Goal: Task Accomplishment & Management: Complete application form

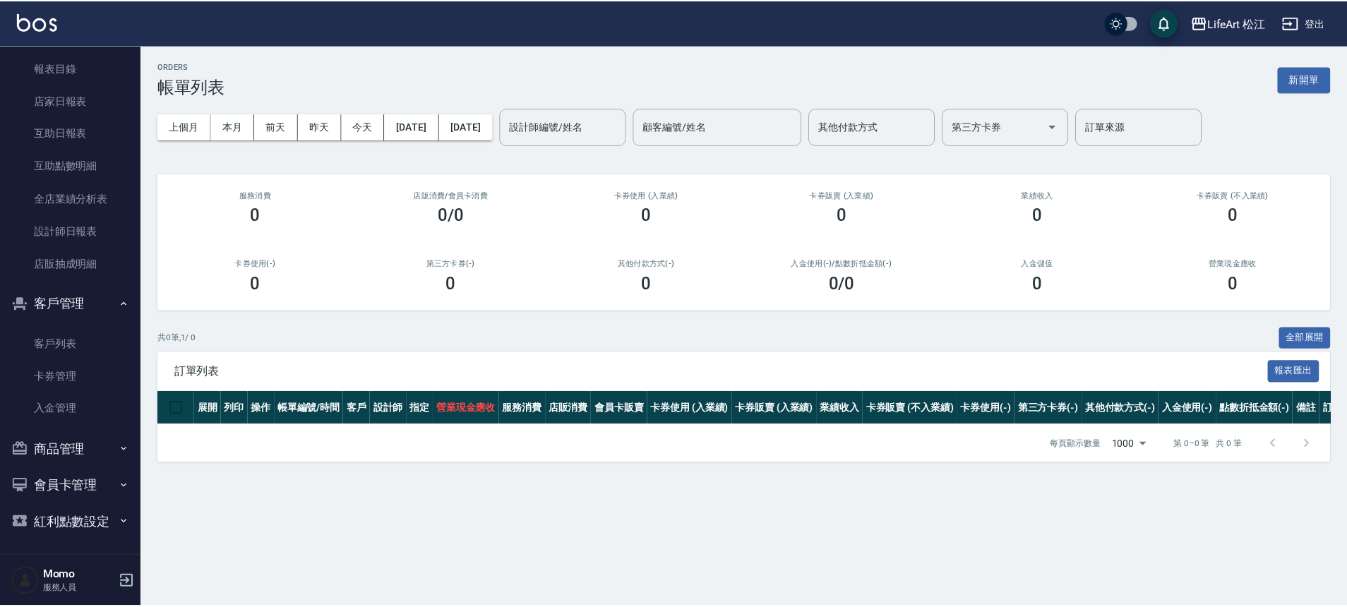
scroll to position [388, 0]
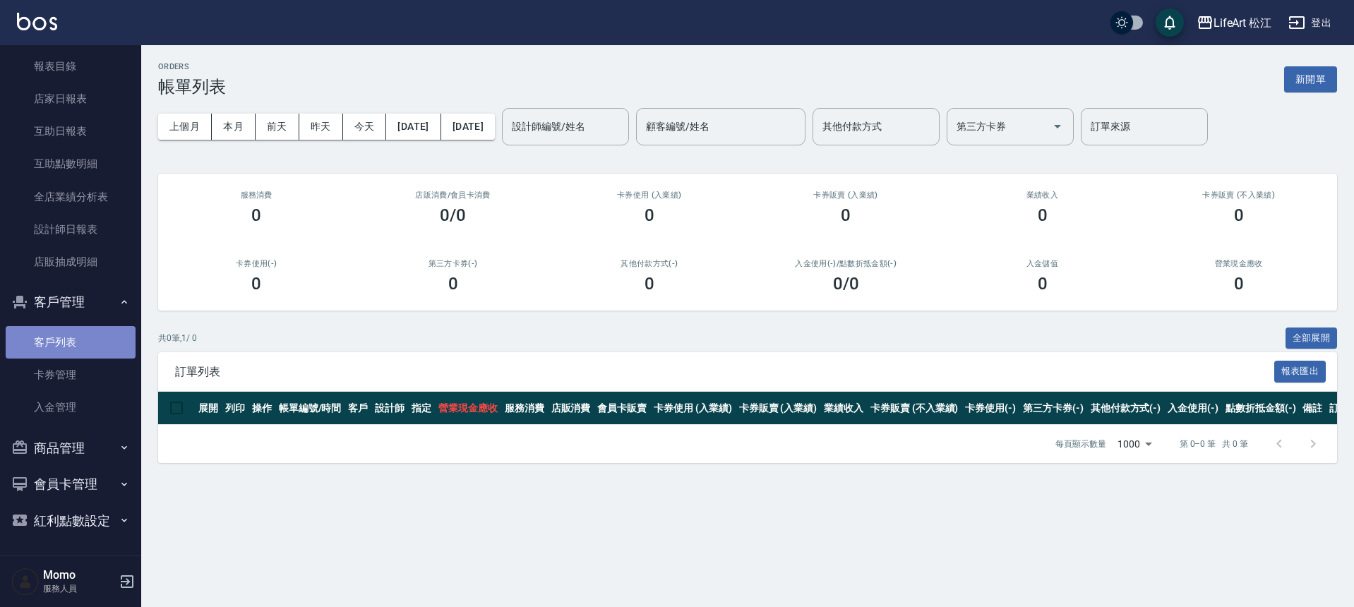
click at [78, 352] on link "客戶列表" at bounding box center [71, 342] width 130 height 32
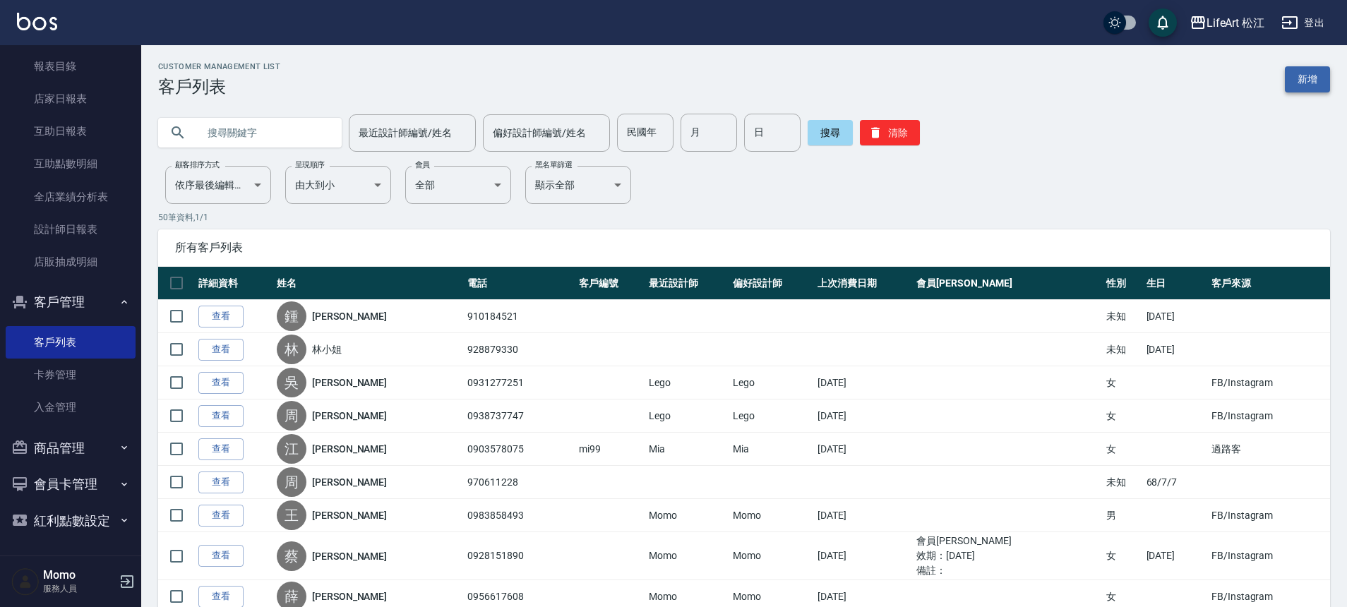
click at [1309, 84] on link "新增" at bounding box center [1307, 79] width 45 height 26
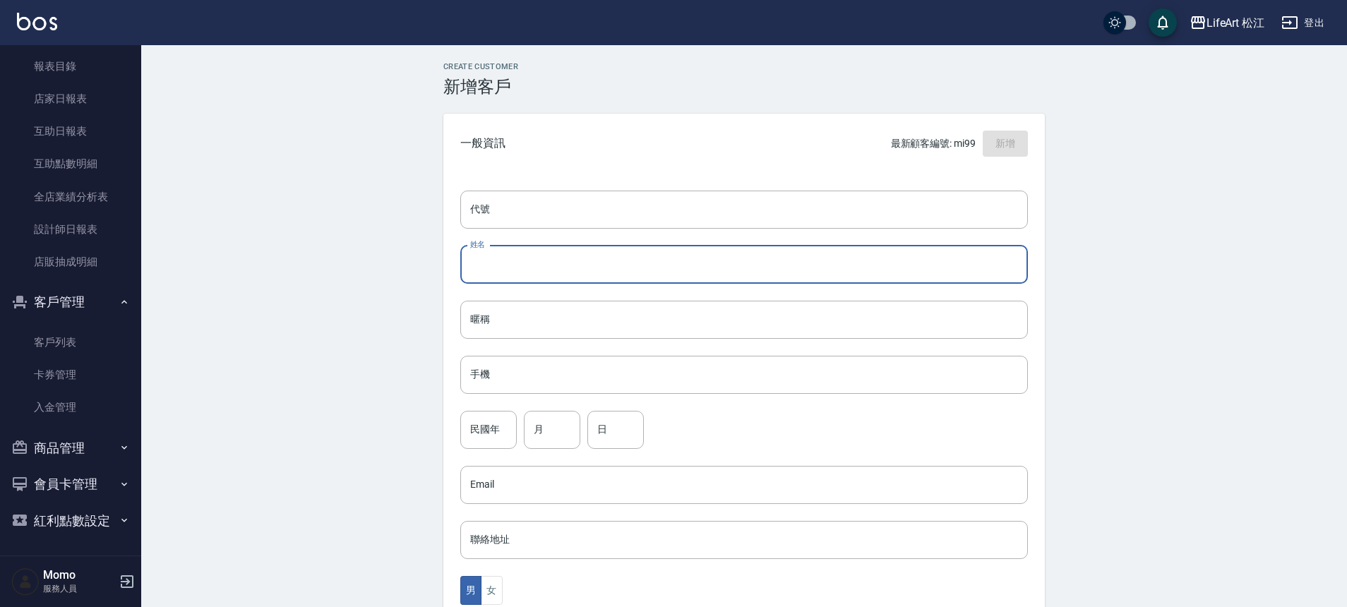
click at [485, 270] on input "姓名" at bounding box center [744, 265] width 568 height 38
type input "5"
type input "[PERSON_NAME]"
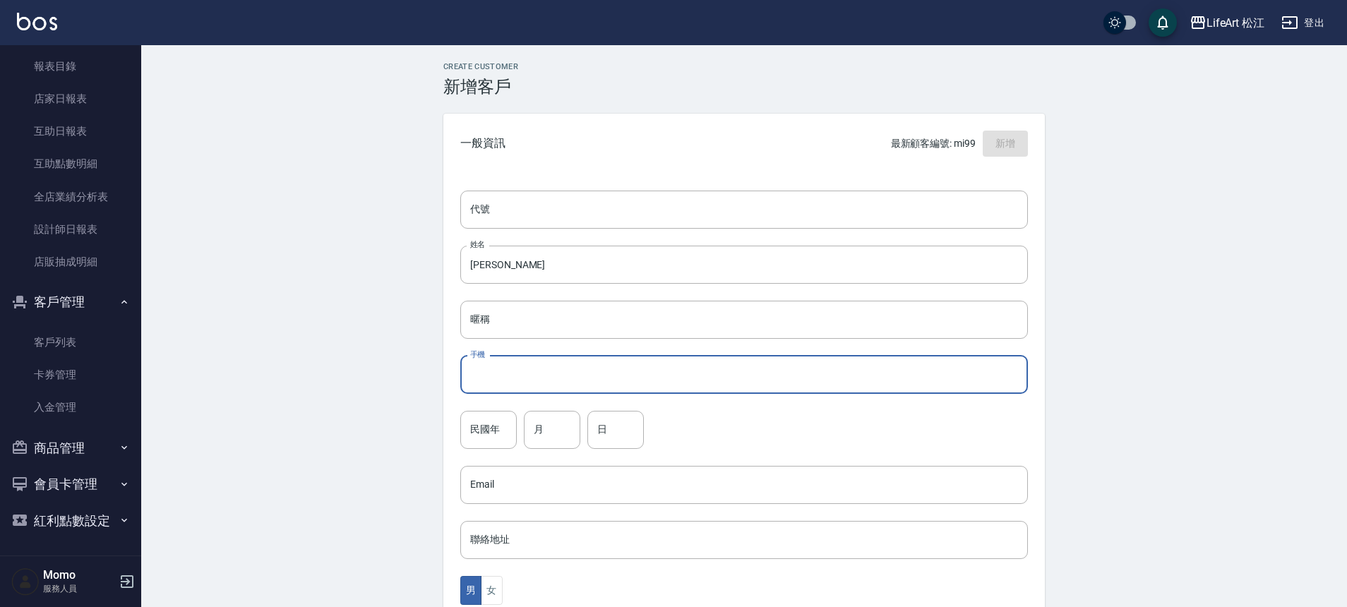
click at [538, 389] on input "手機" at bounding box center [744, 375] width 568 height 38
click at [493, 376] on input "0910685028" at bounding box center [744, 375] width 568 height 38
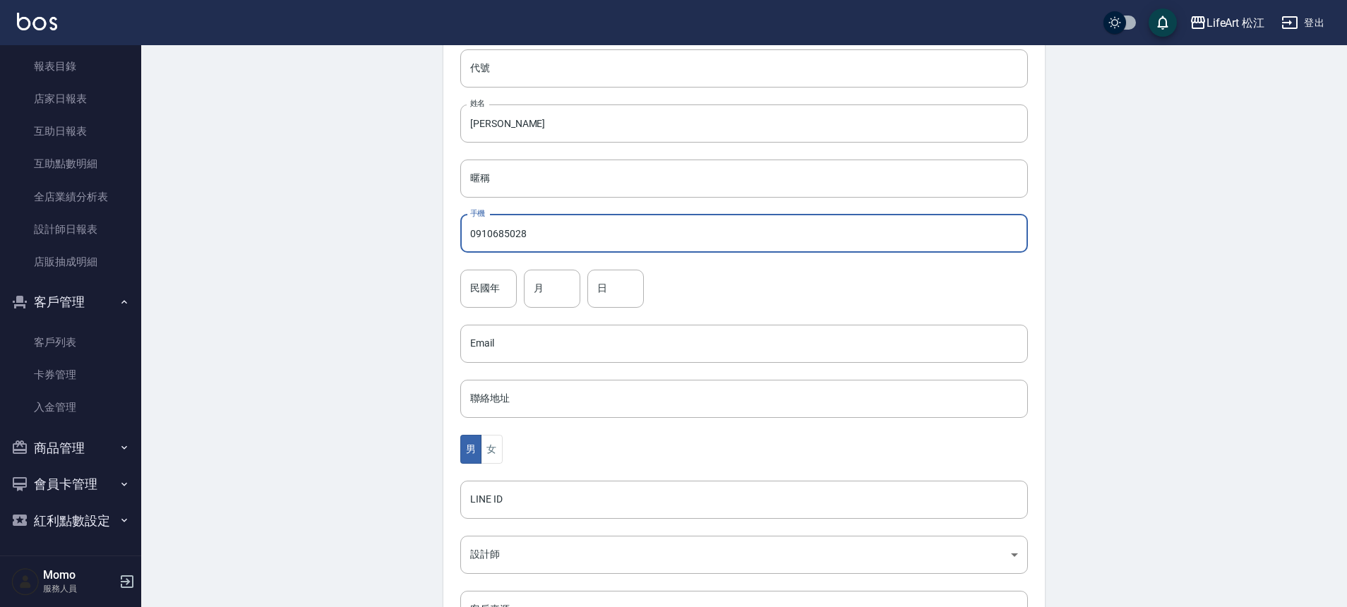
scroll to position [312, 0]
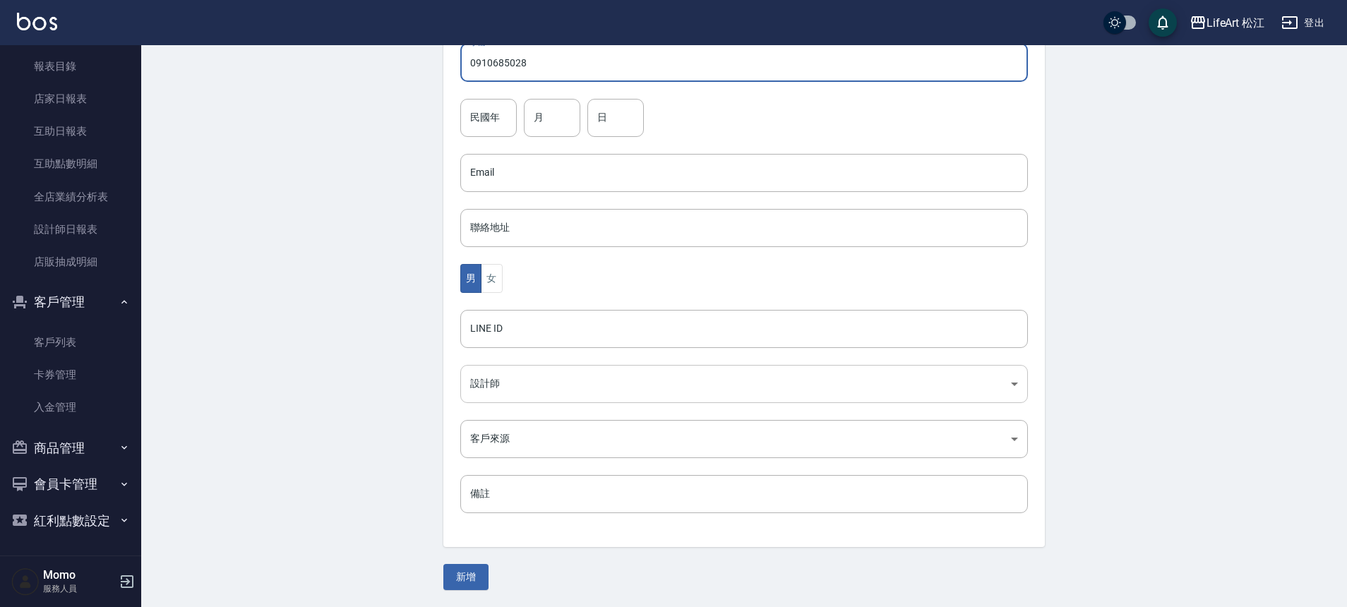
type input "0910685028"
click at [512, 392] on body "LifeArt 松江 登出 櫃檯作業 打帳單 帳單列表 現金收支登錄 高階收支登錄 材料自購登錄 每日結帳 排班表 現場電腦打卡 預約管理 預約管理 單日預約…" at bounding box center [673, 147] width 1347 height 919
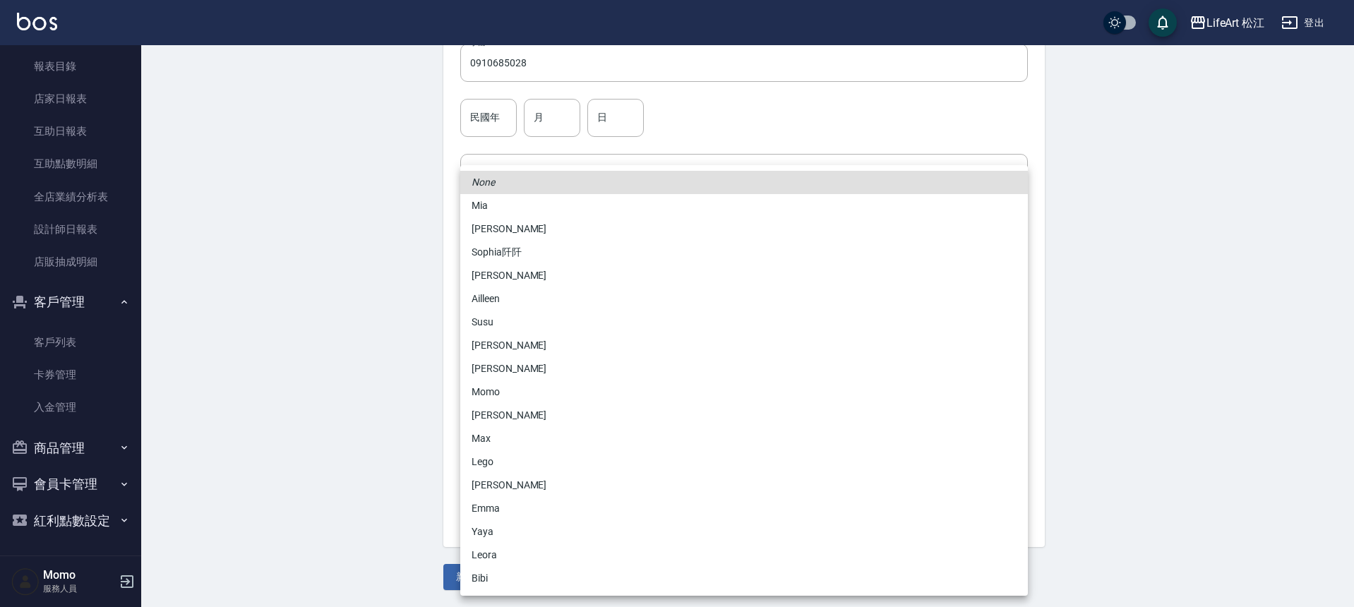
click at [503, 388] on li "Momo" at bounding box center [744, 392] width 568 height 23
type input "e84b7556-3071-4136-b765-65514d721750"
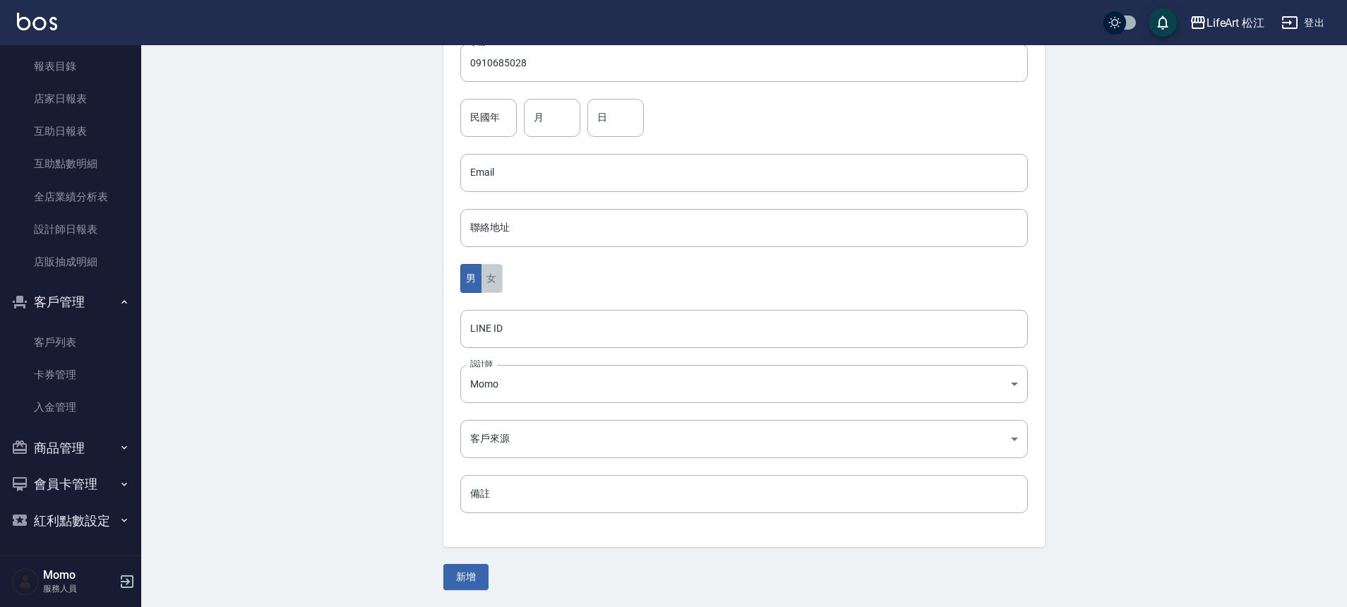
click at [494, 278] on button "女" at bounding box center [491, 278] width 21 height 29
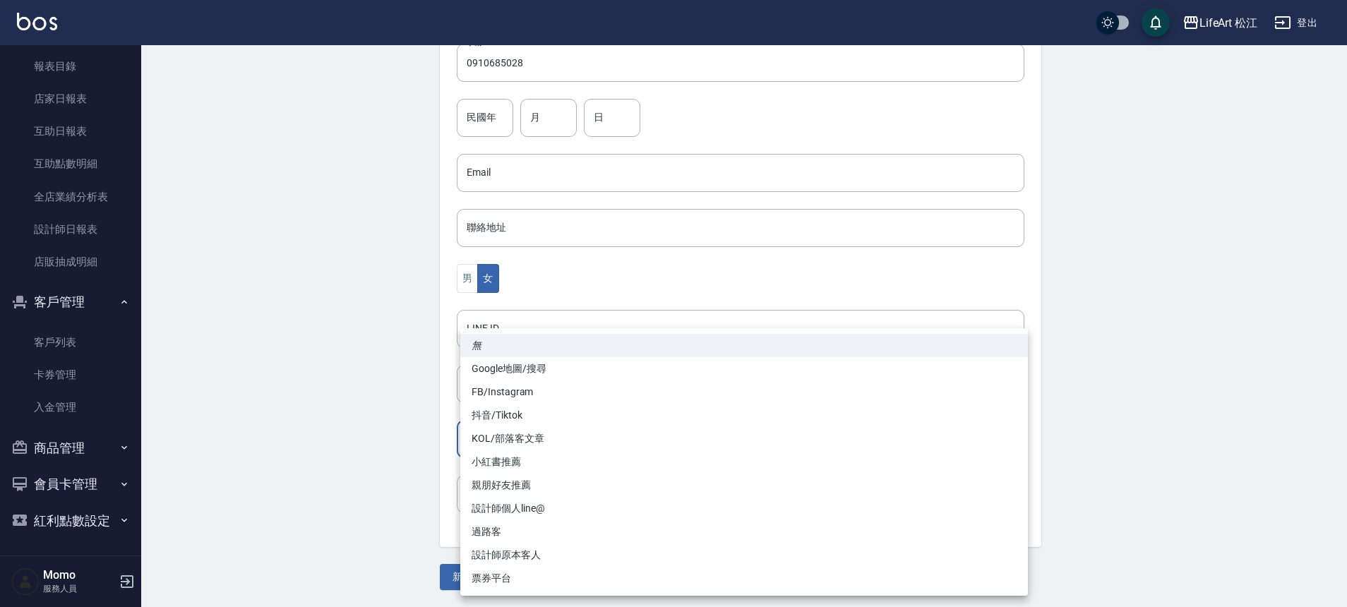
click at [533, 438] on body "LifeArt 松江 登出 櫃檯作業 打帳單 帳單列表 現金收支登錄 高階收支登錄 材料自購登錄 每日結帳 排班表 現場電腦打卡 預約管理 預約管理 單日預約…" at bounding box center [673, 147] width 1347 height 919
click at [511, 391] on li "FB/Instagram" at bounding box center [744, 392] width 568 height 23
type input "FB/Instagram"
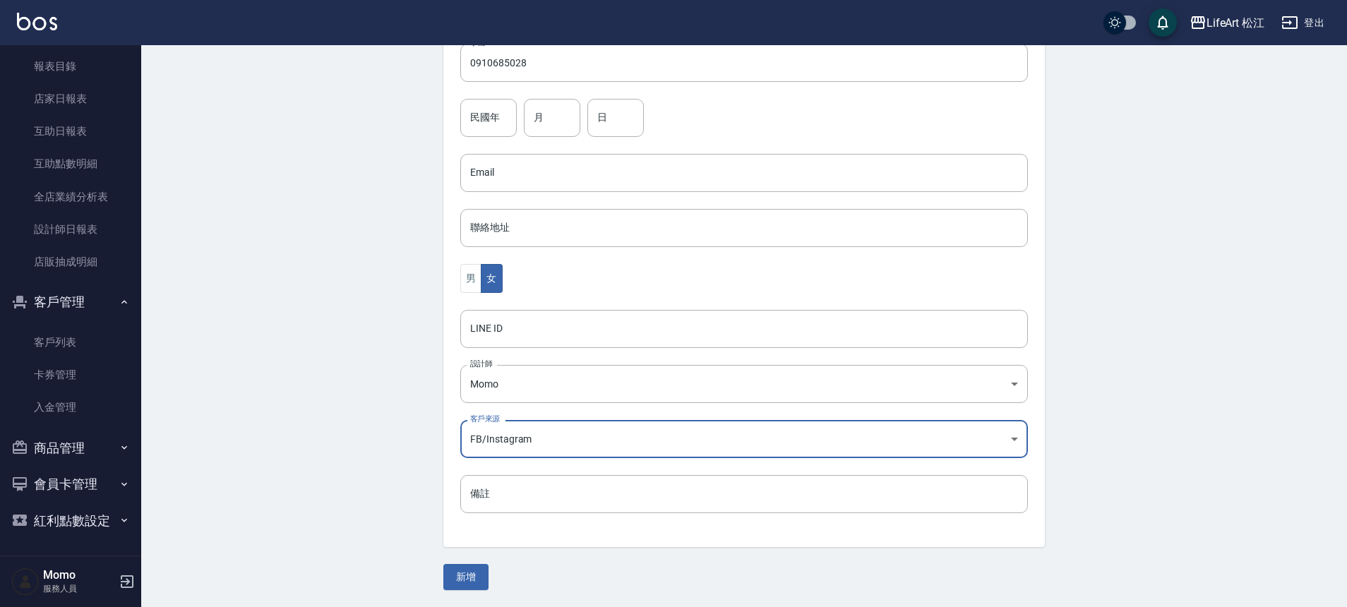
click at [474, 571] on button "新增" at bounding box center [465, 577] width 45 height 26
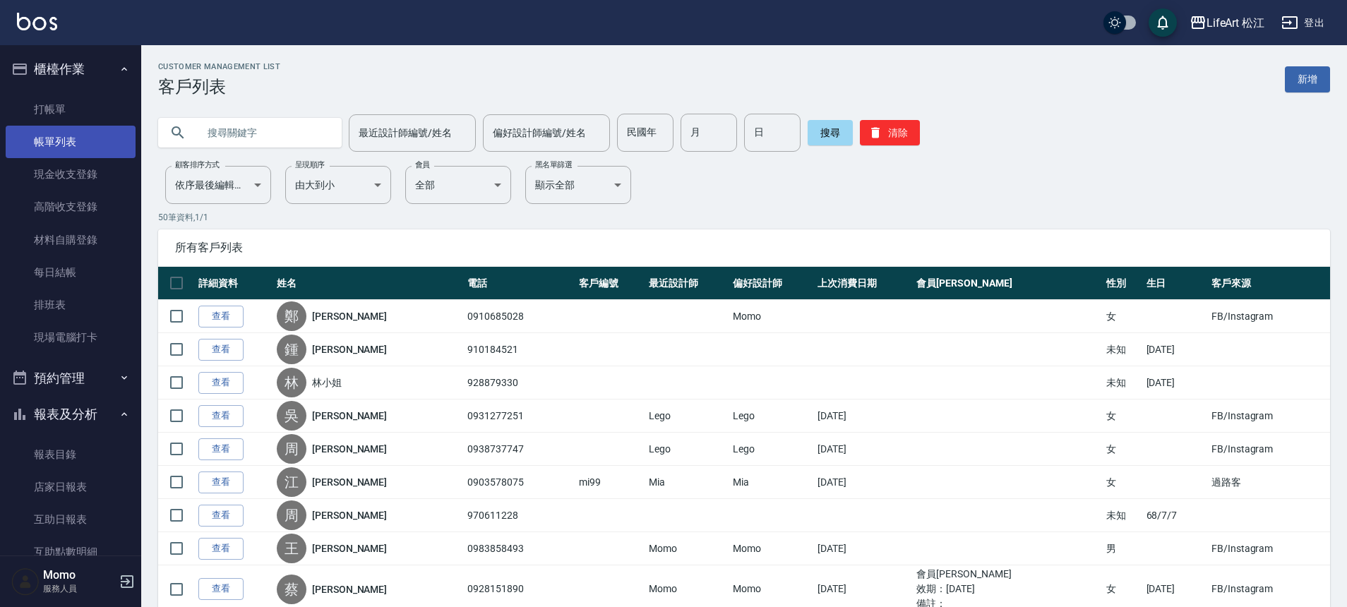
click at [58, 145] on link "帳單列表" at bounding box center [71, 142] width 130 height 32
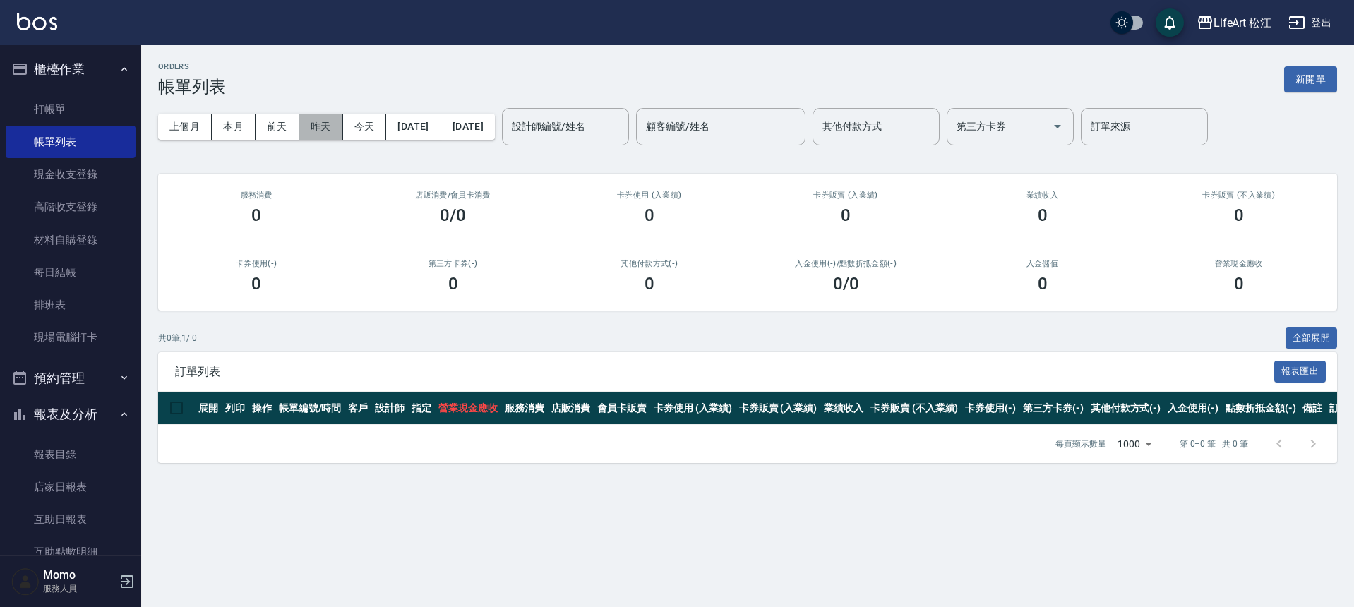
click at [331, 122] on button "昨天" at bounding box center [321, 127] width 44 height 26
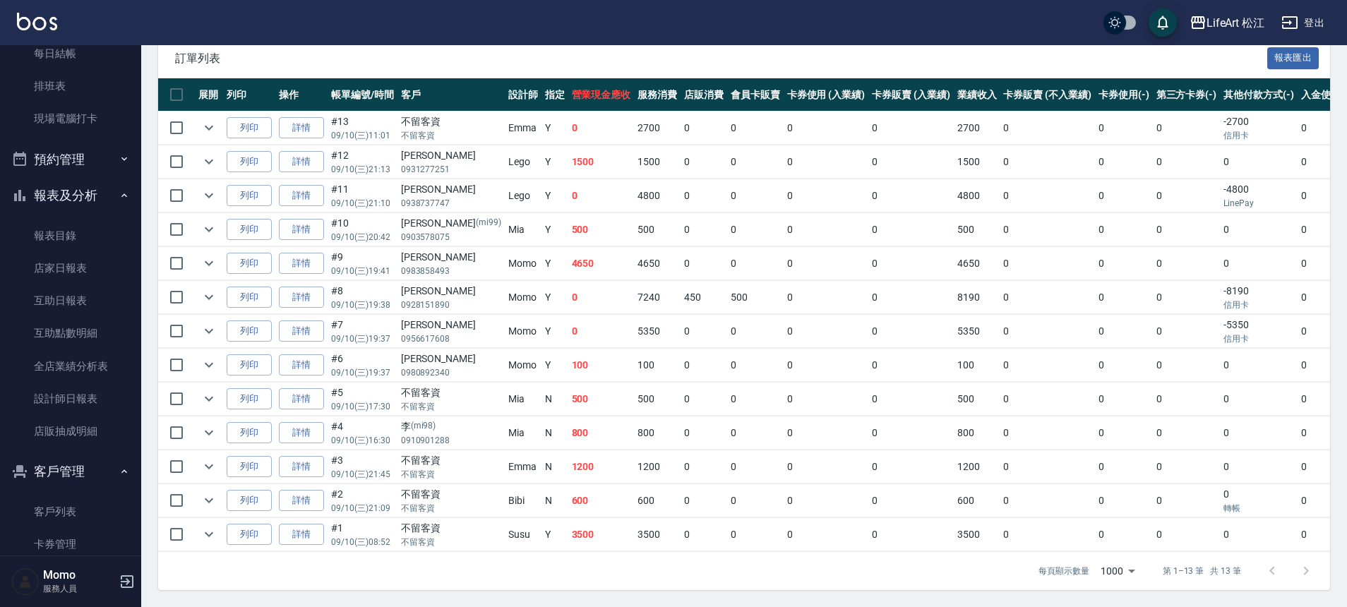
scroll to position [388, 0]
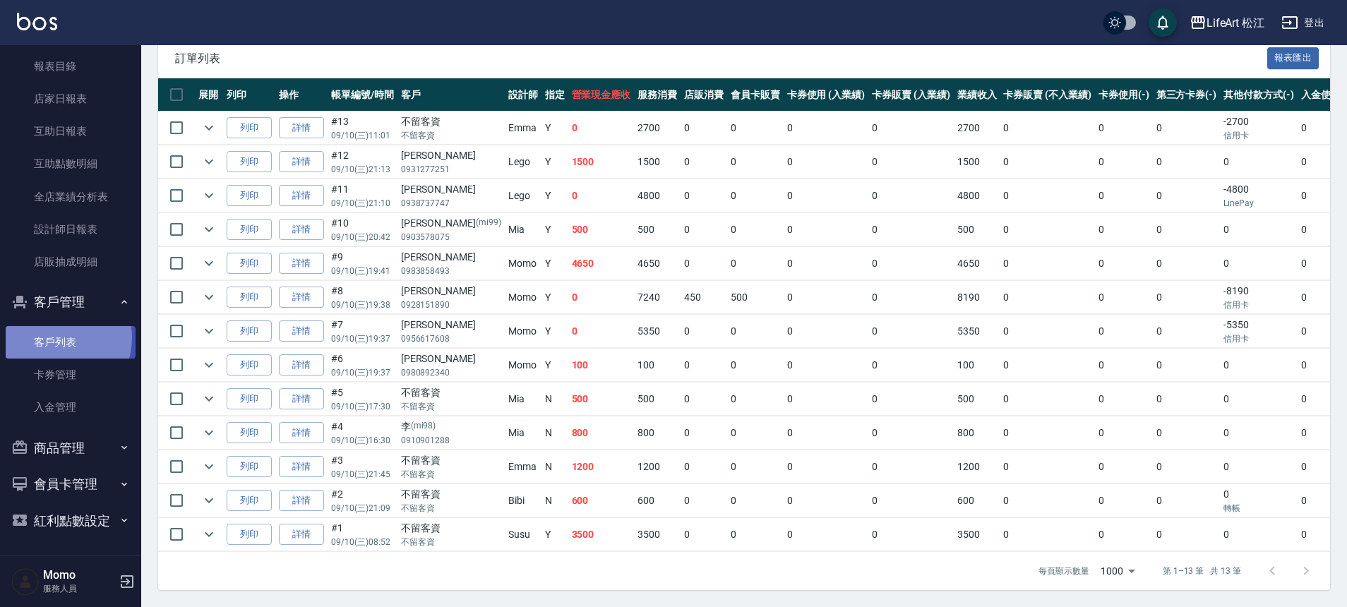
click at [49, 336] on link "客戶列表" at bounding box center [71, 342] width 130 height 32
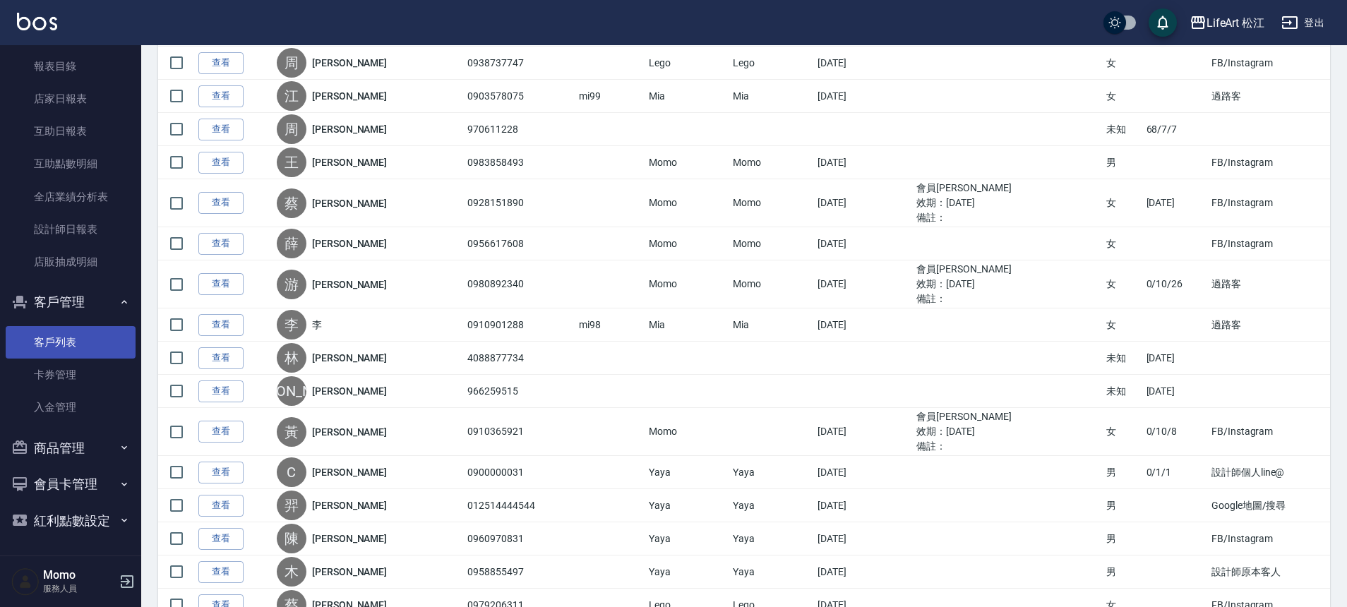
scroll to position [483, 0]
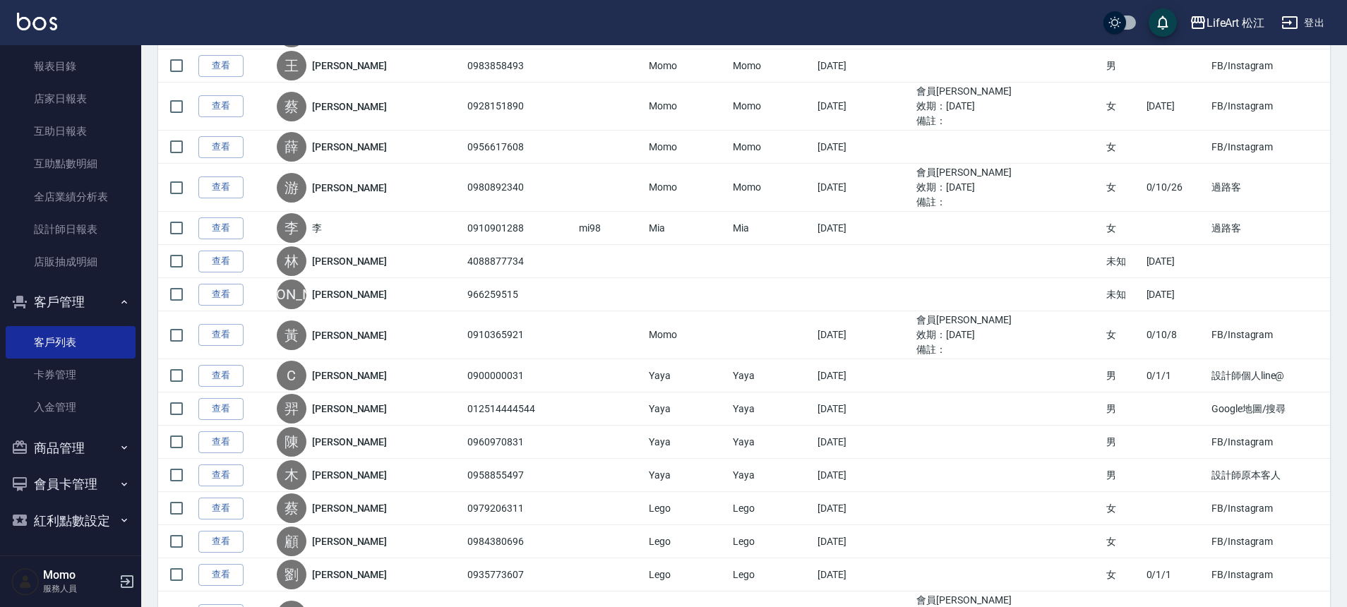
click at [206, 330] on link "查看" at bounding box center [220, 335] width 45 height 22
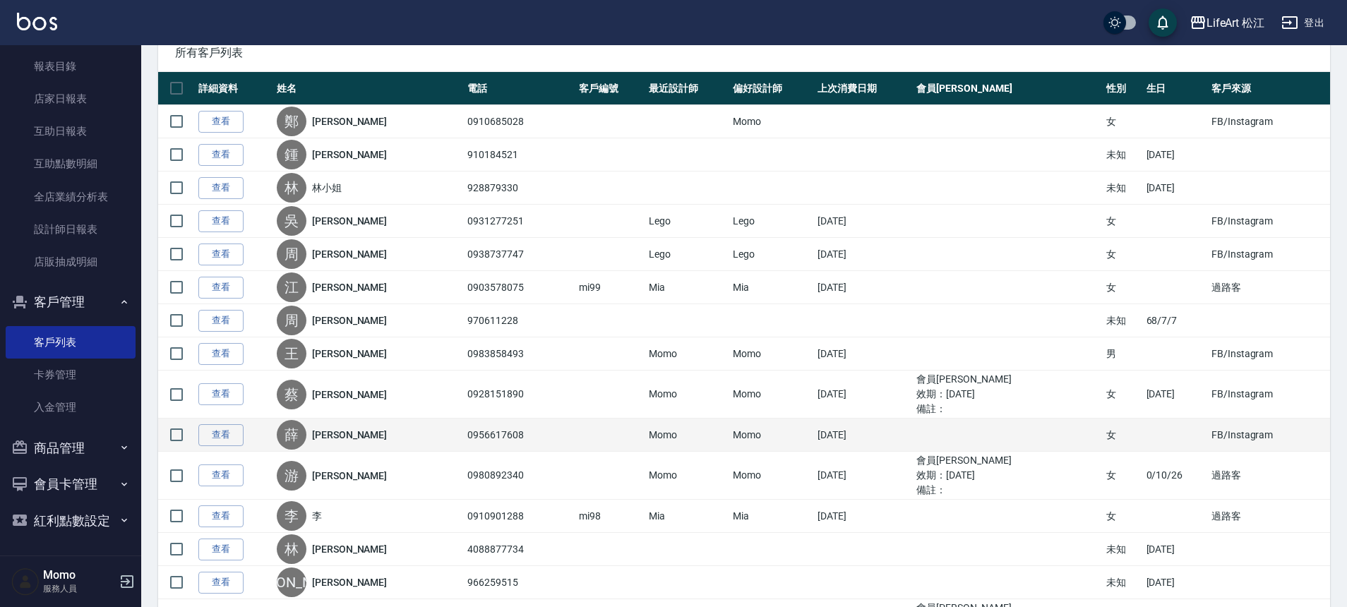
scroll to position [201, 0]
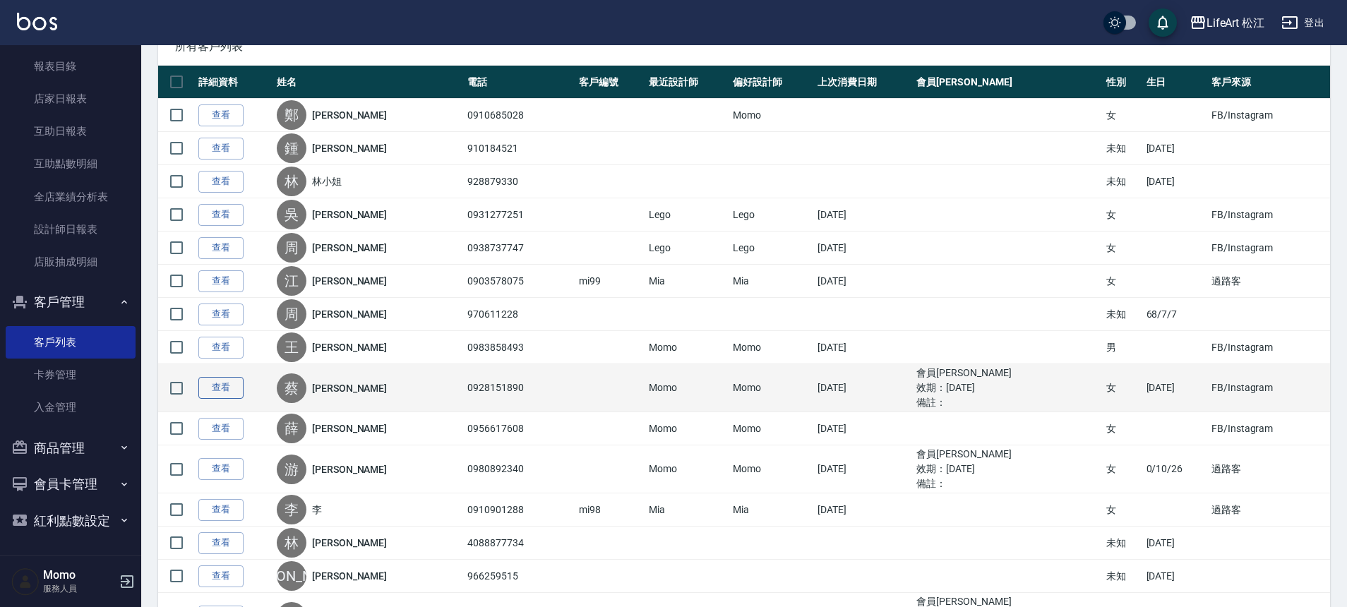
click at [226, 388] on link "查看" at bounding box center [220, 388] width 45 height 22
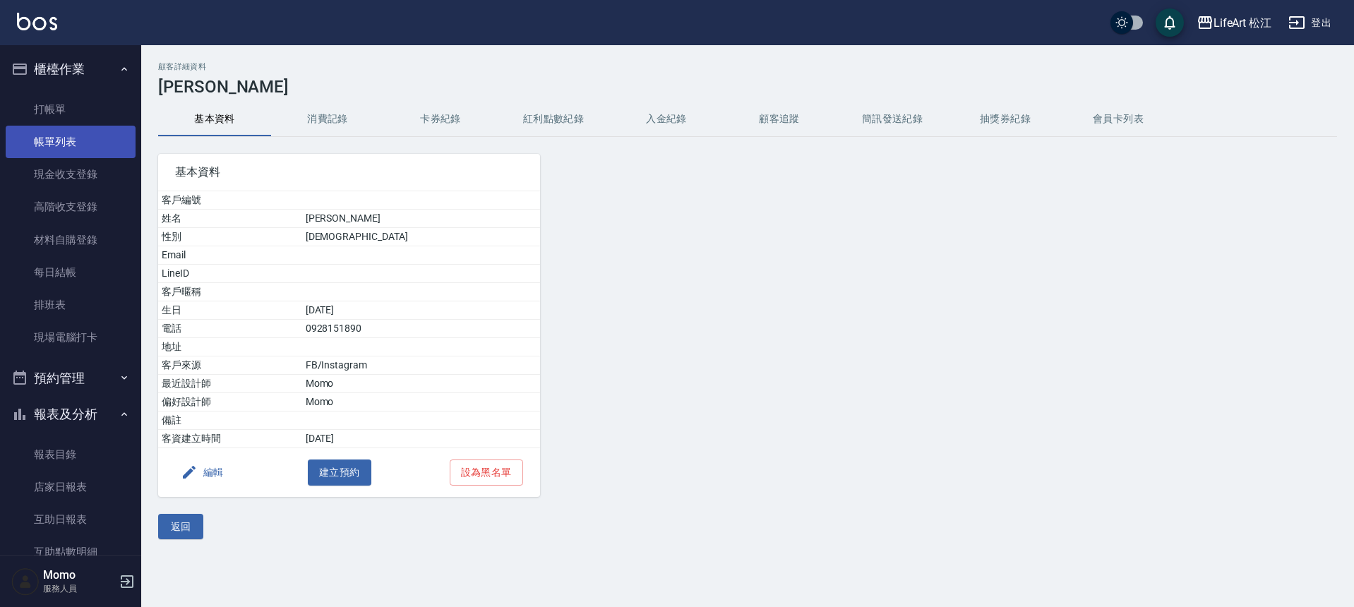
click at [54, 148] on link "帳單列表" at bounding box center [71, 142] width 130 height 32
